Goal: Information Seeking & Learning: Check status

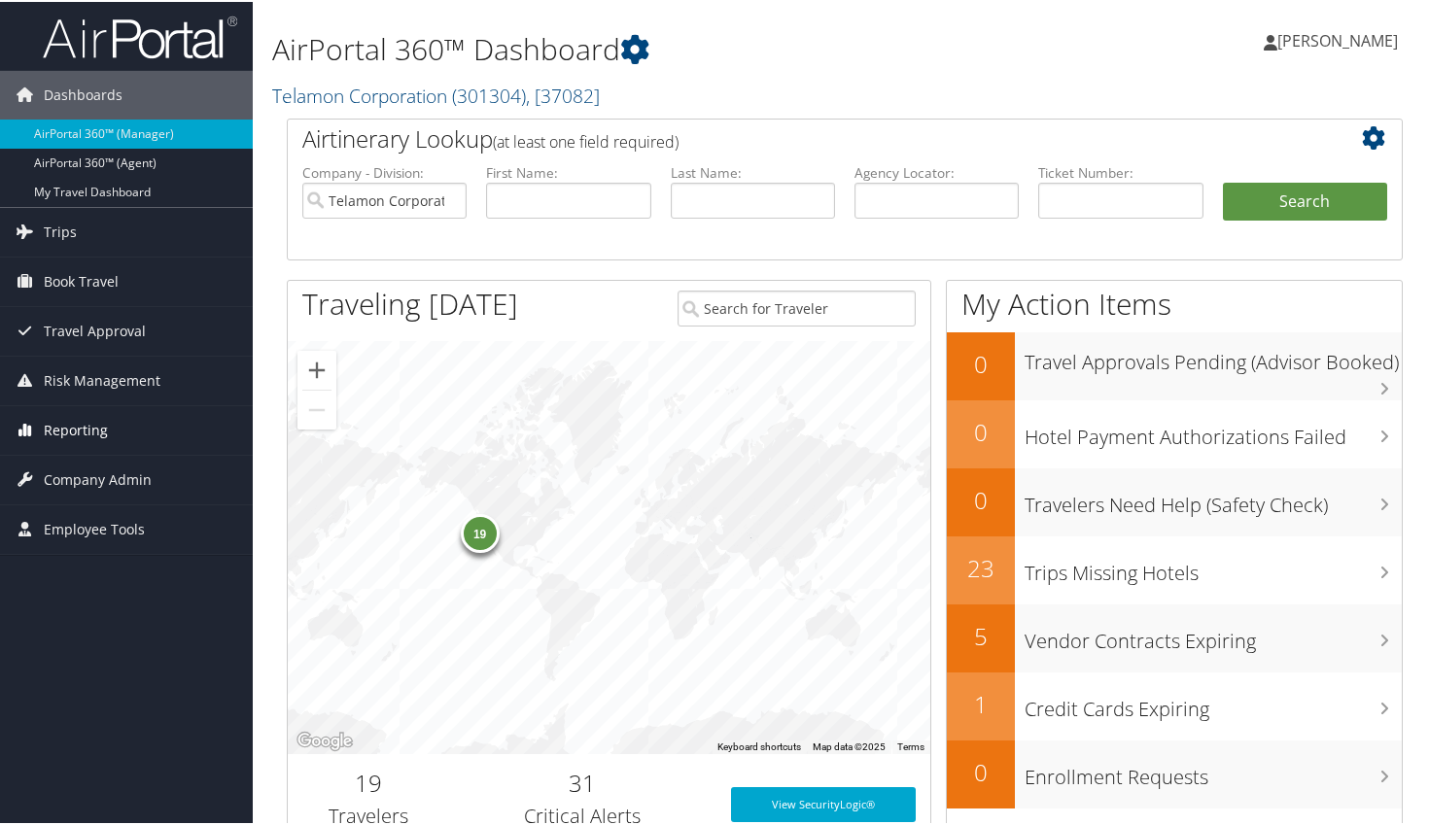
click at [73, 431] on span "Reporting" at bounding box center [76, 428] width 64 height 49
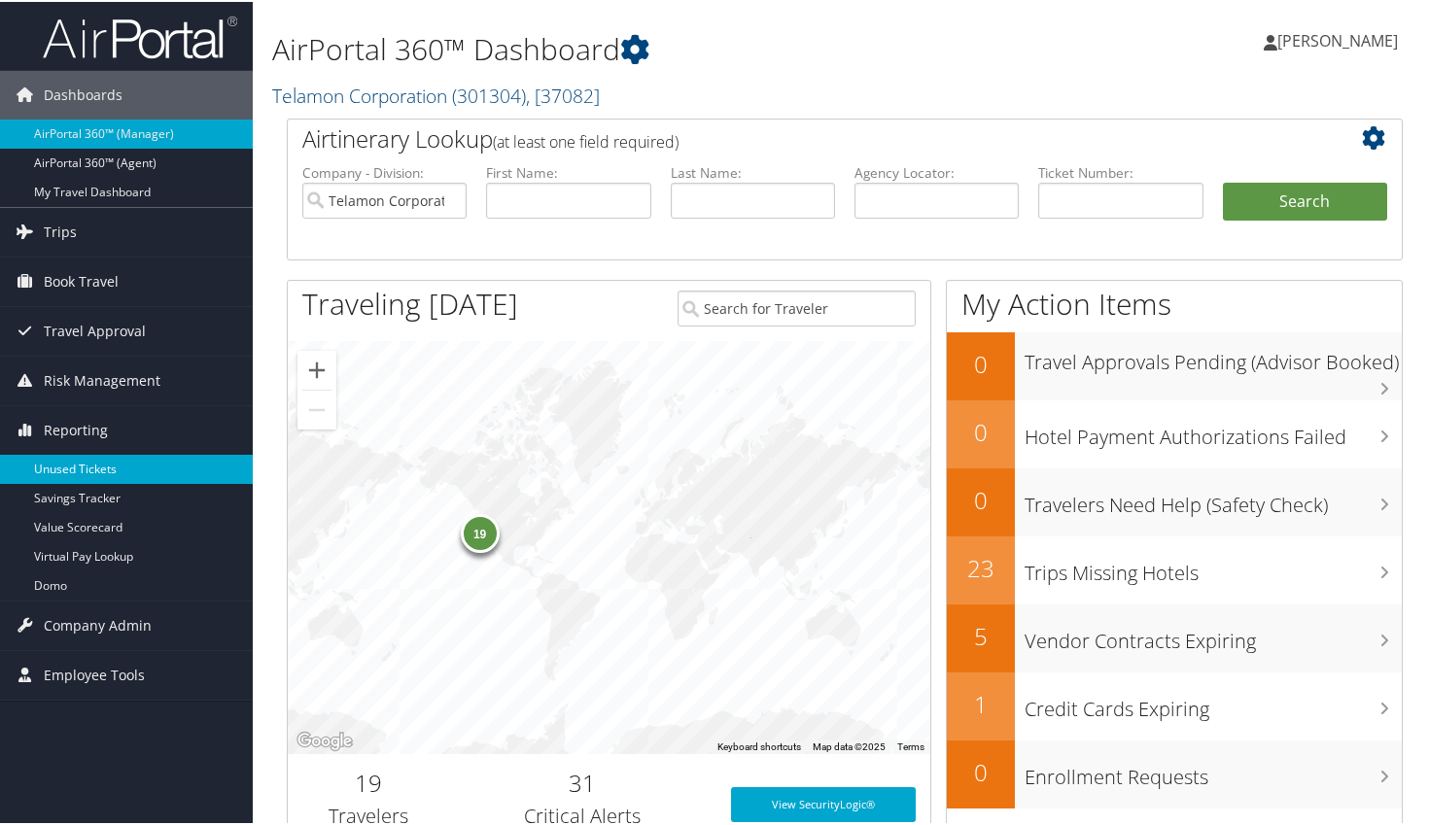
click at [113, 476] on link "Unused Tickets" at bounding box center [126, 467] width 253 height 29
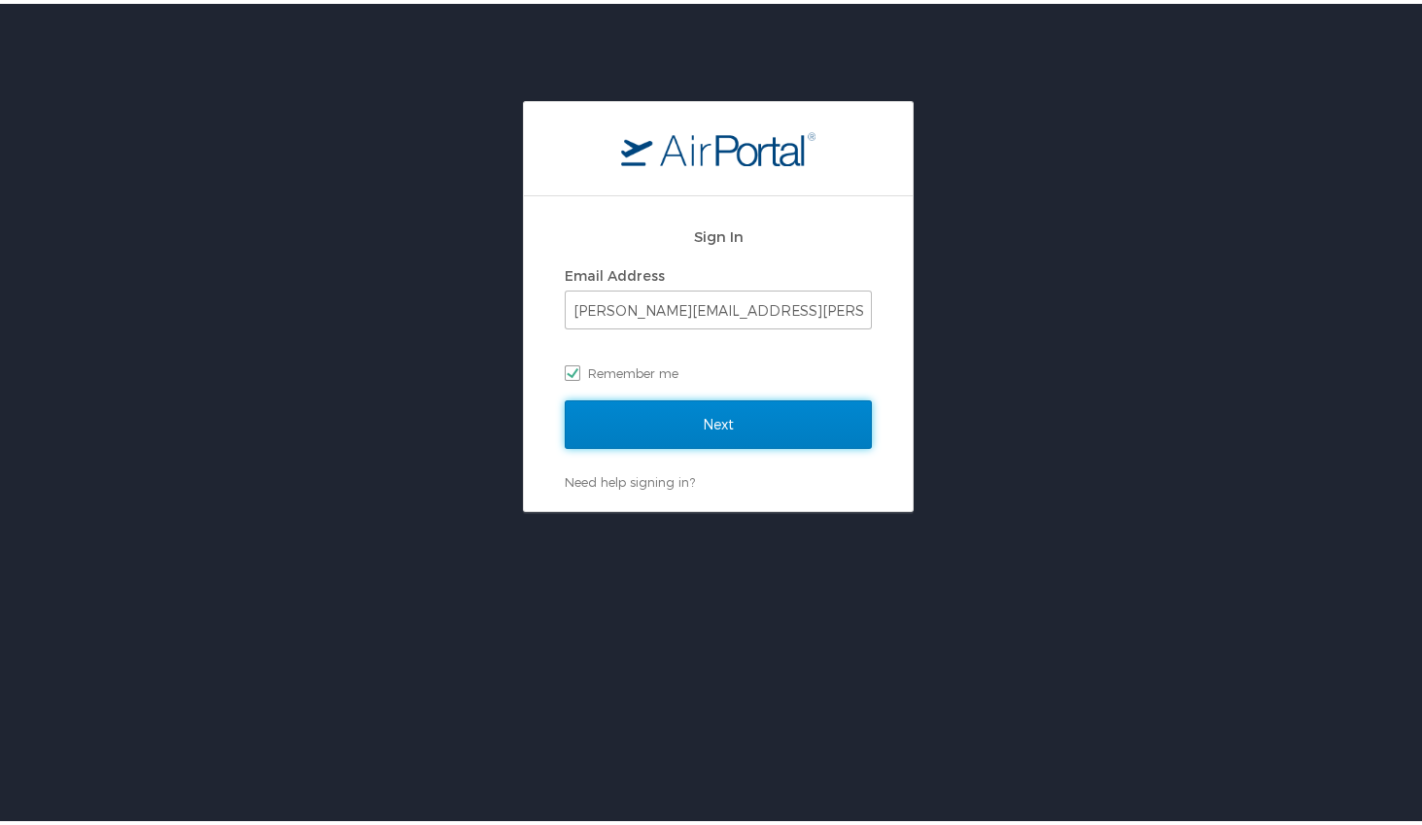
click at [724, 420] on input "Next" at bounding box center [718, 421] width 307 height 49
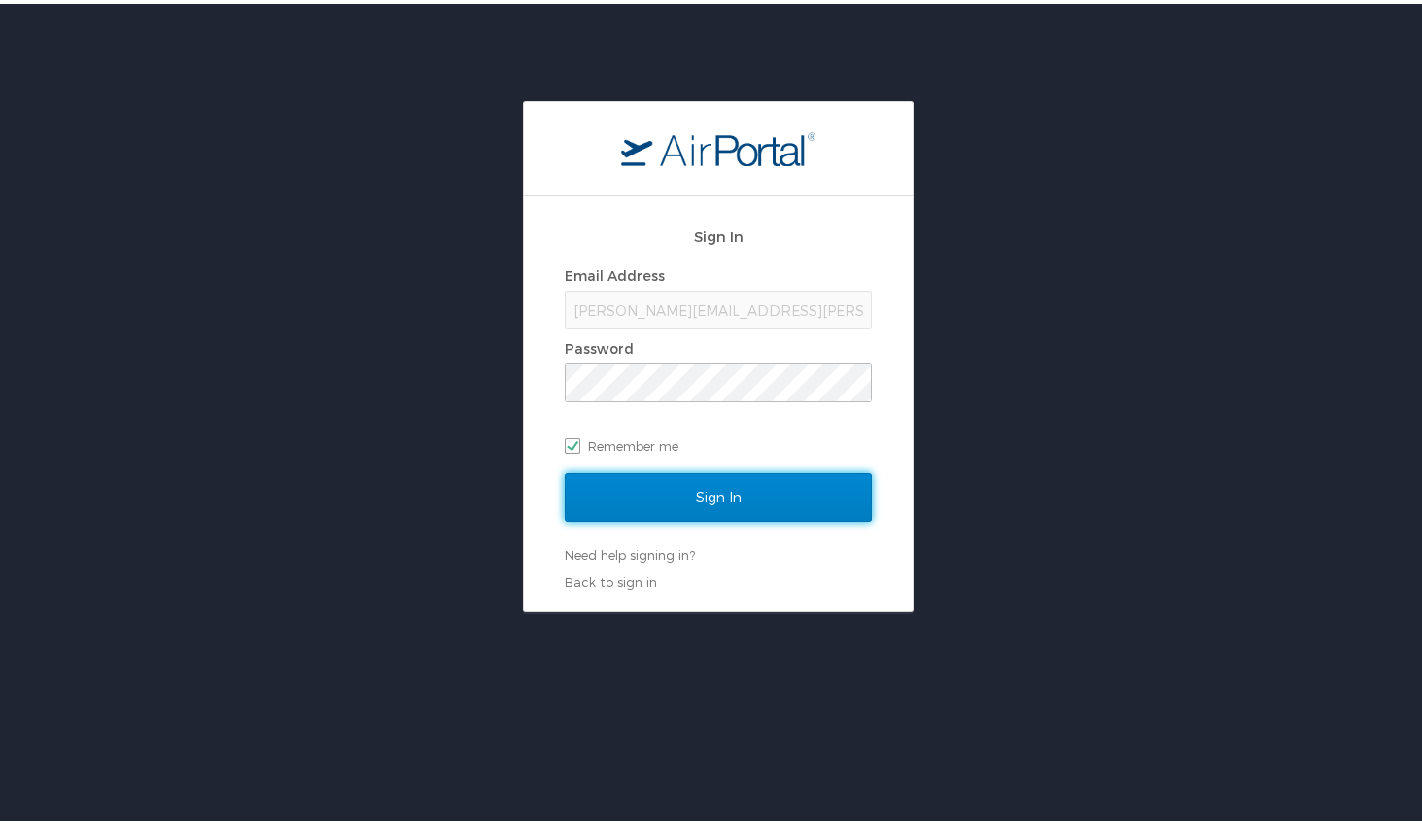
click at [742, 500] on input "Sign In" at bounding box center [718, 493] width 307 height 49
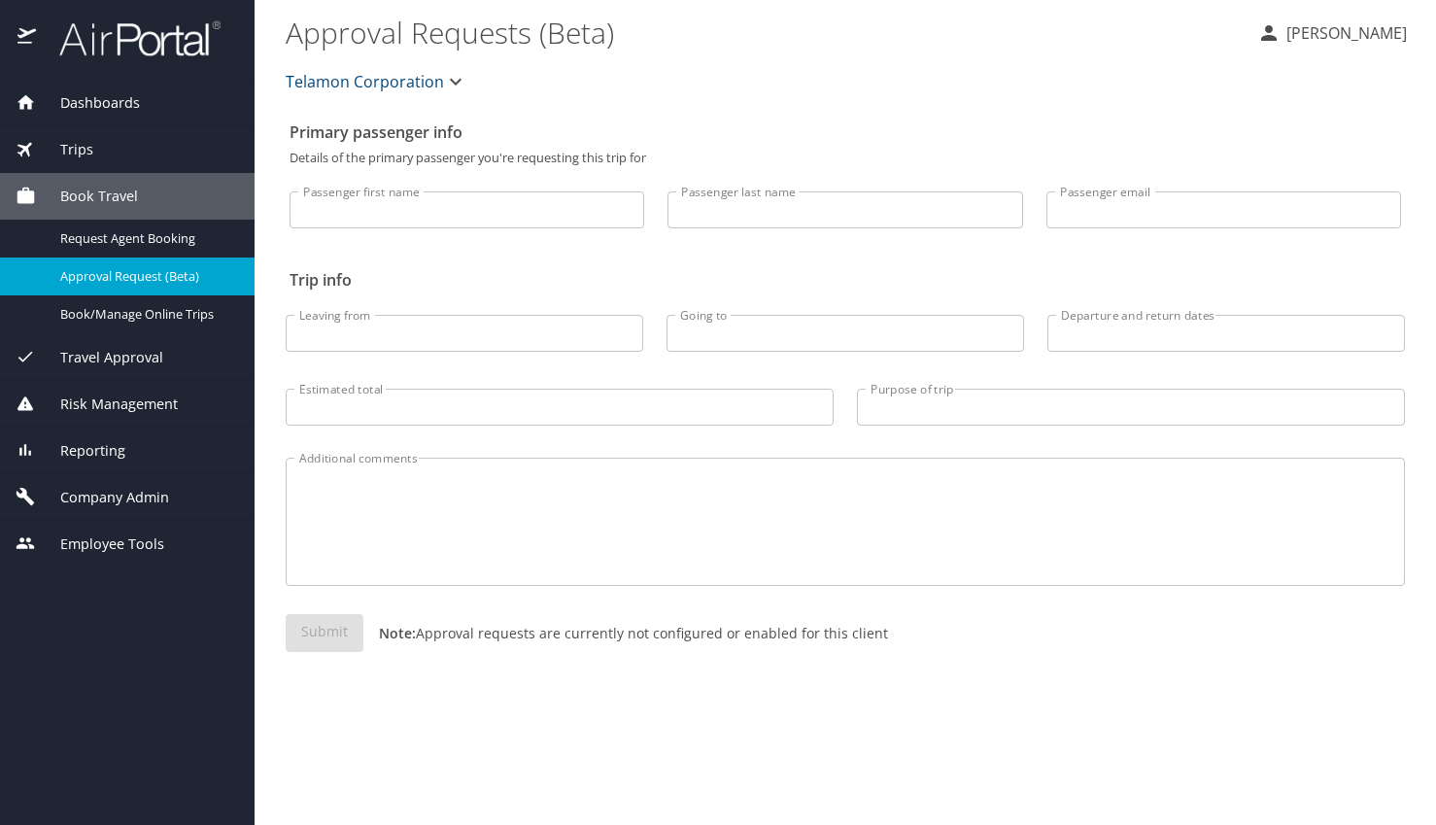
click at [105, 447] on span "Reporting" at bounding box center [80, 450] width 89 height 21
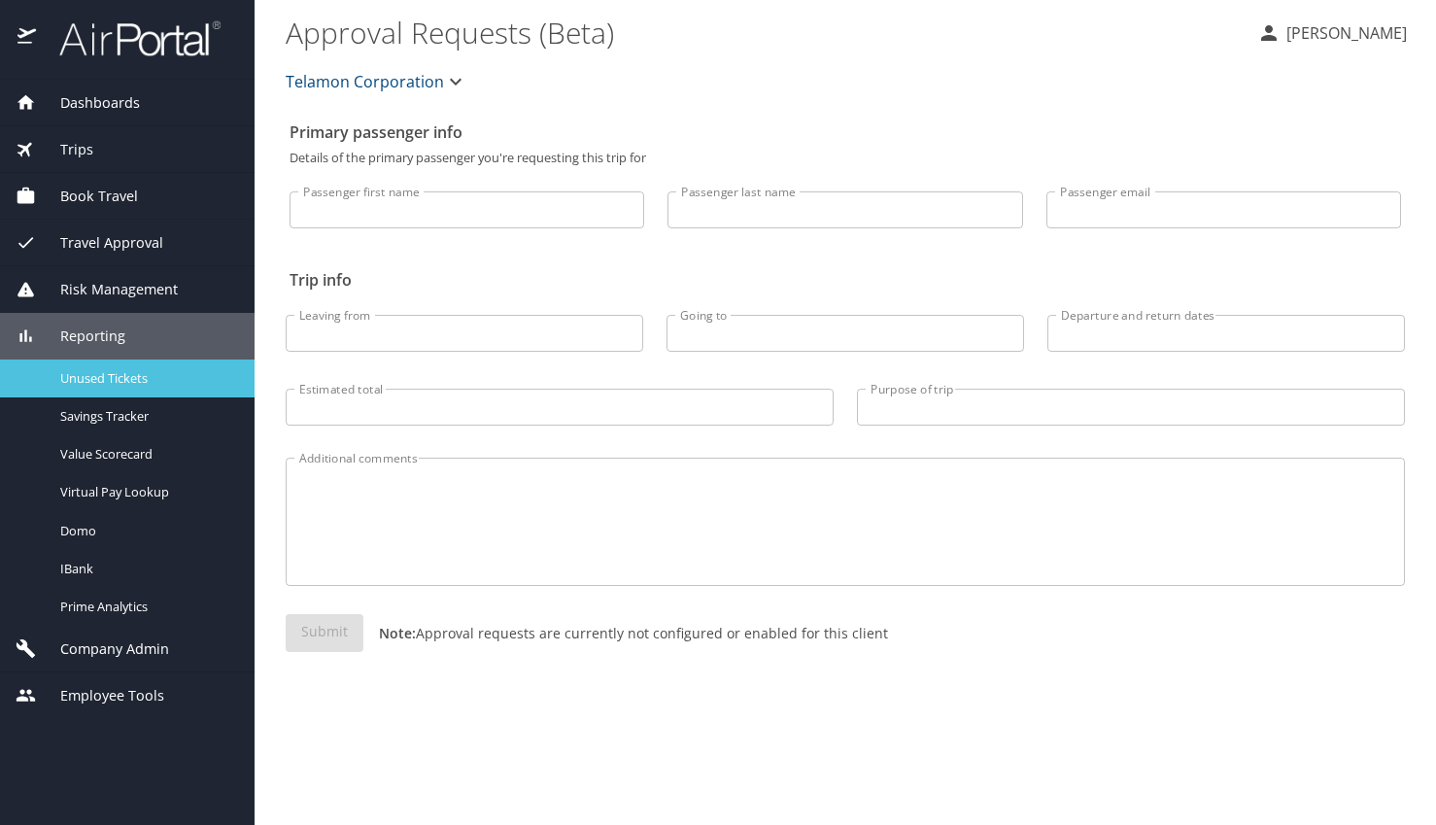
click at [112, 372] on span "Unused Tickets" at bounding box center [145, 378] width 171 height 18
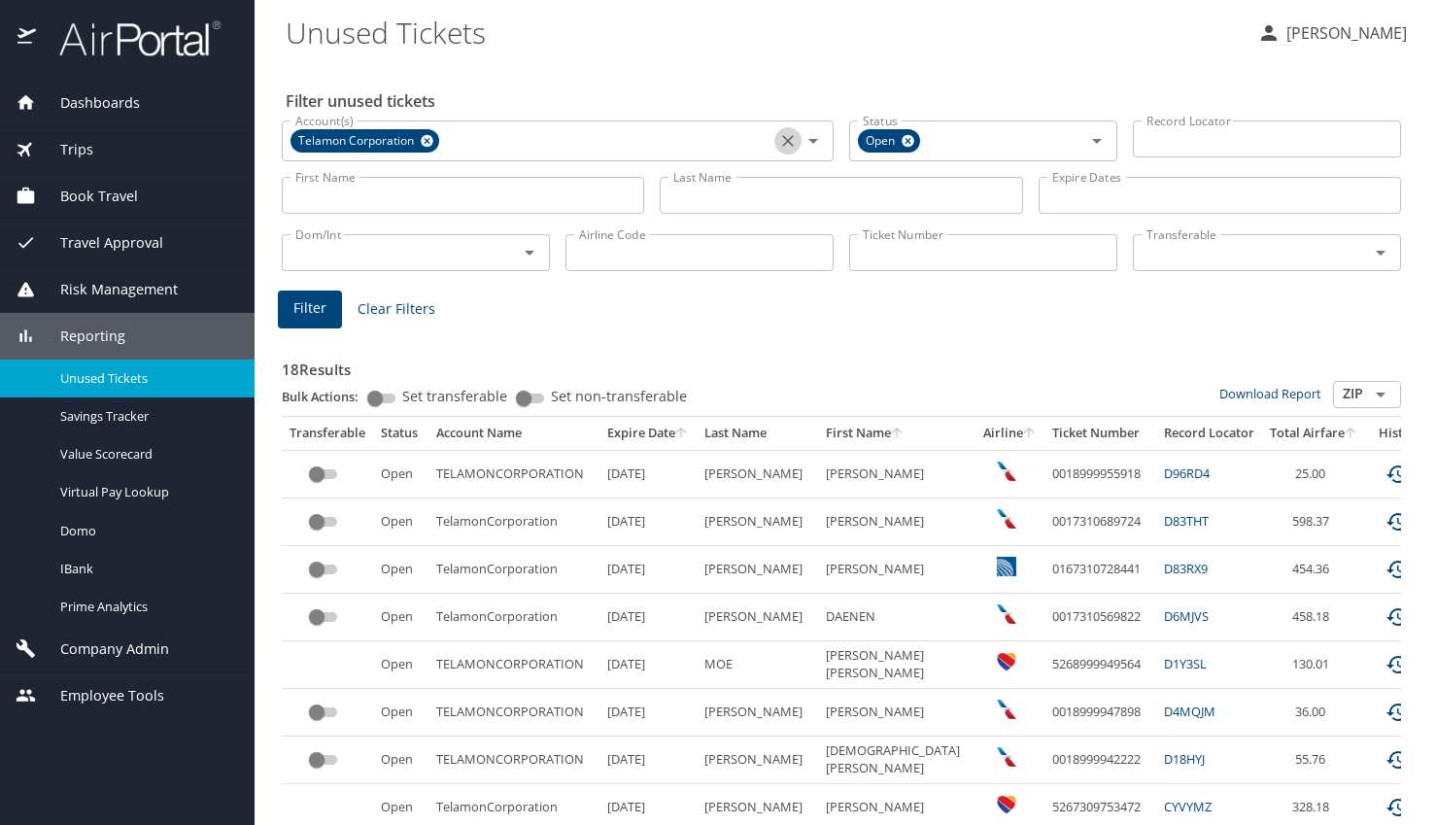
click at [778, 141] on icon "Clear" at bounding box center [787, 140] width 19 height 19
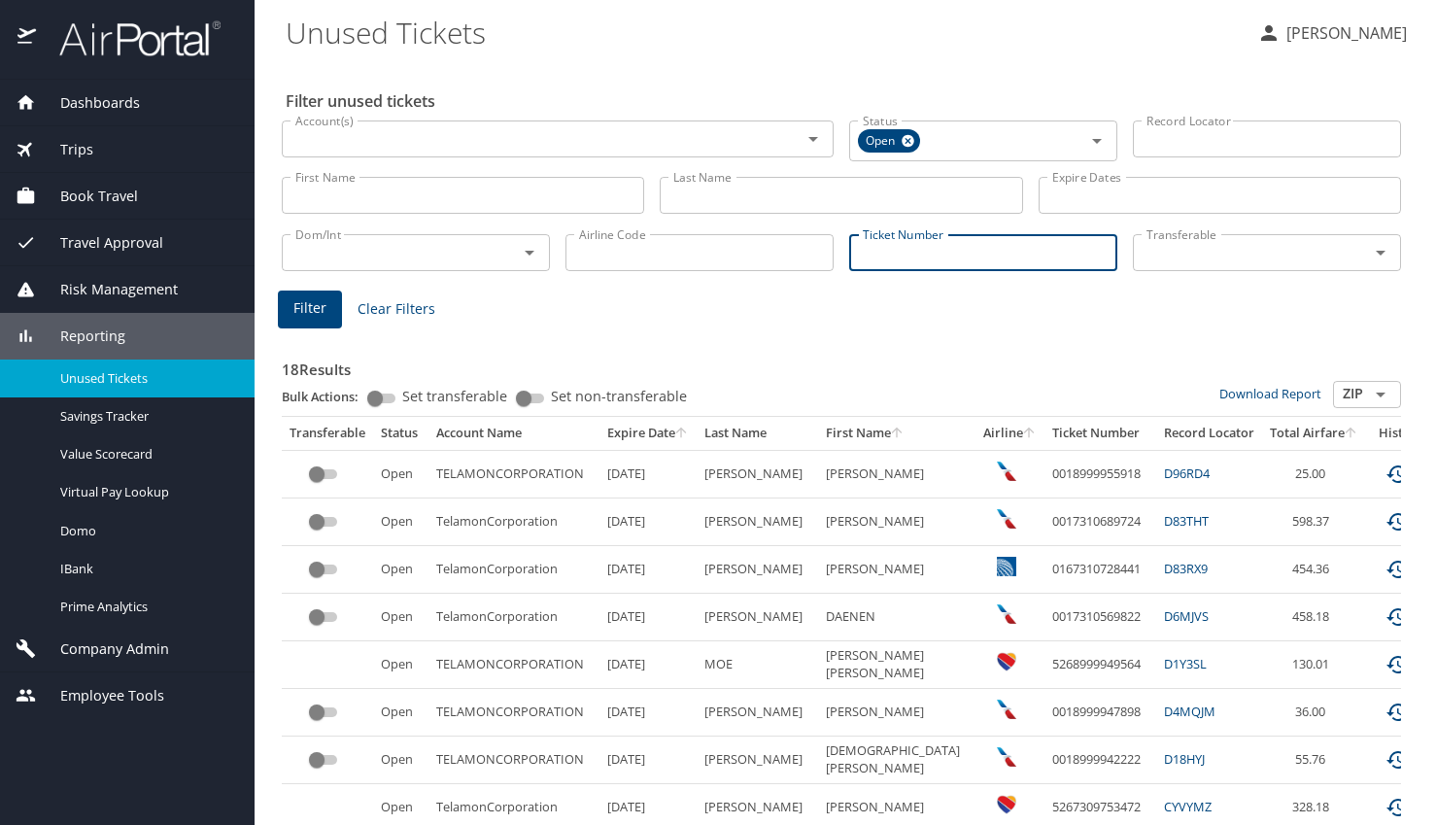
paste input "0167307802909"
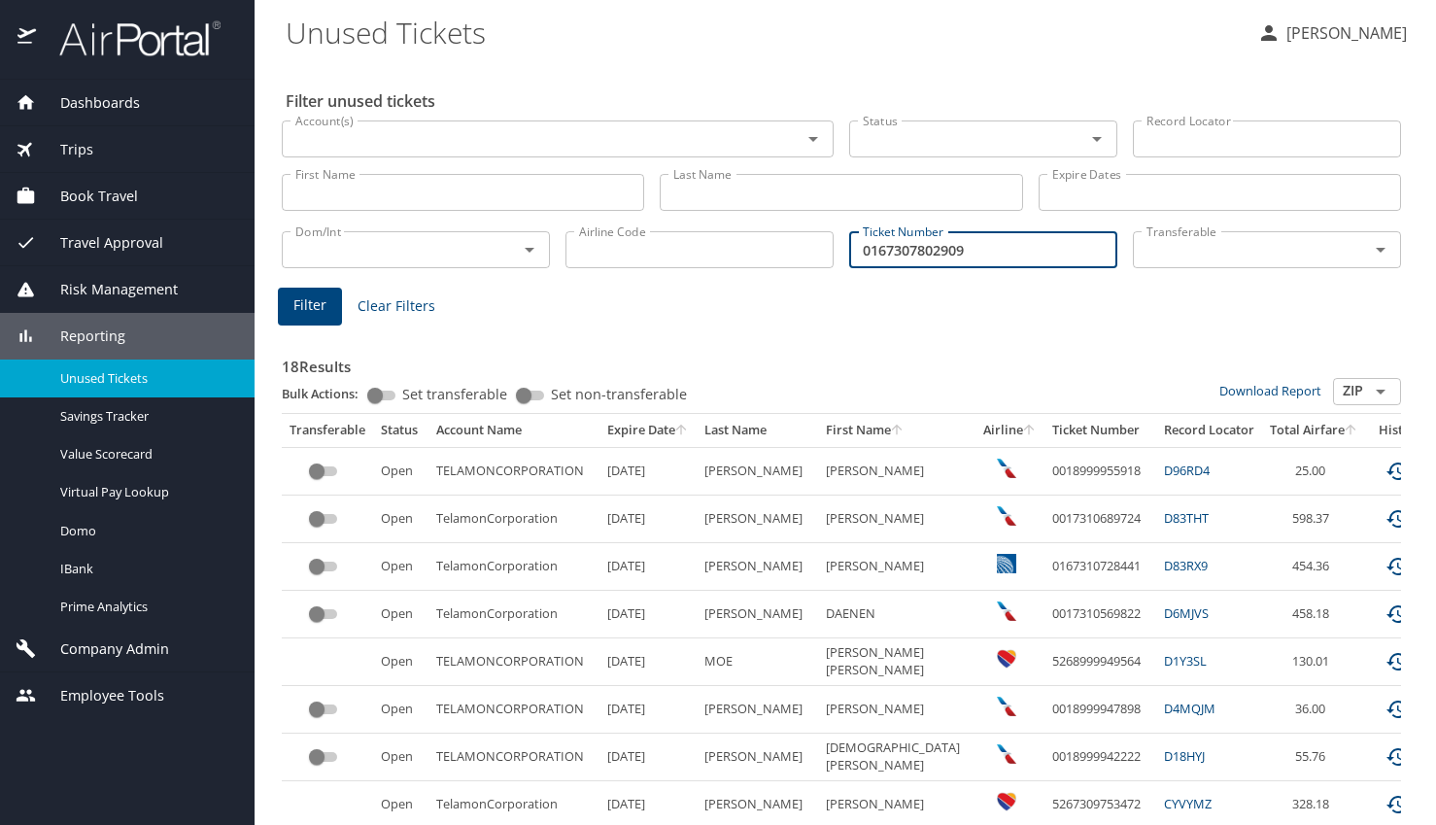
type input "0167307802909"
click at [296, 313] on span "Filter" at bounding box center [309, 305] width 33 height 24
